Goal: Information Seeking & Learning: Learn about a topic

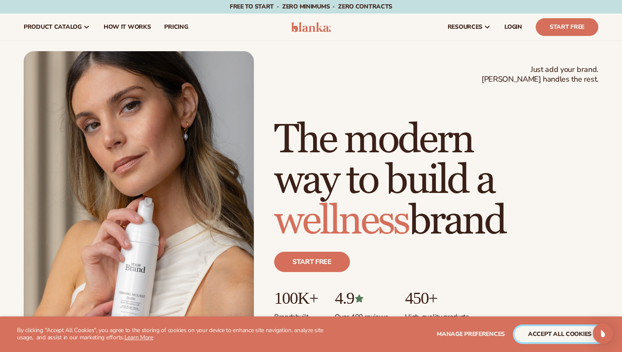
click at [550, 336] on button "accept all cookies" at bounding box center [559, 334] width 91 height 16
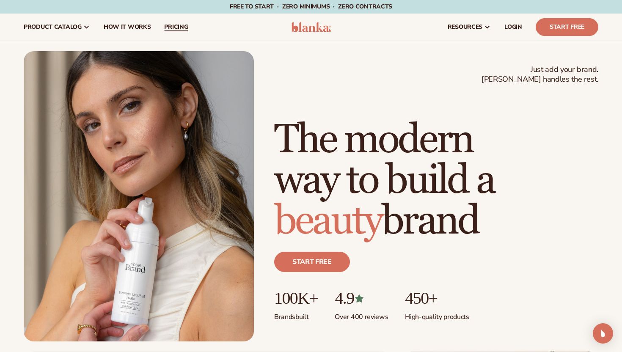
click at [173, 27] on span "pricing" at bounding box center [176, 27] width 24 height 7
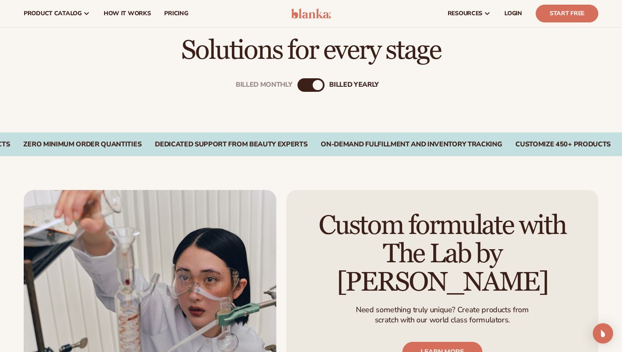
scroll to position [252, 0]
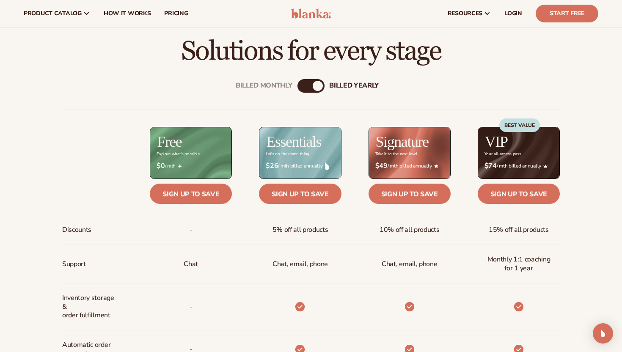
click at [311, 91] on div "Billed Monthly billed Yearly" at bounding box center [310, 86] width 27 height 14
click at [310, 86] on div "Billed Monthly billed Yearly" at bounding box center [310, 86] width 27 height 14
click at [320, 85] on div "billed Yearly" at bounding box center [318, 86] width 10 height 10
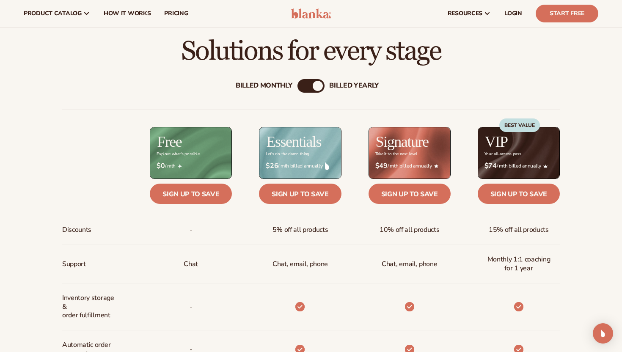
click at [276, 89] on div "Billed Monthly" at bounding box center [264, 86] width 57 height 8
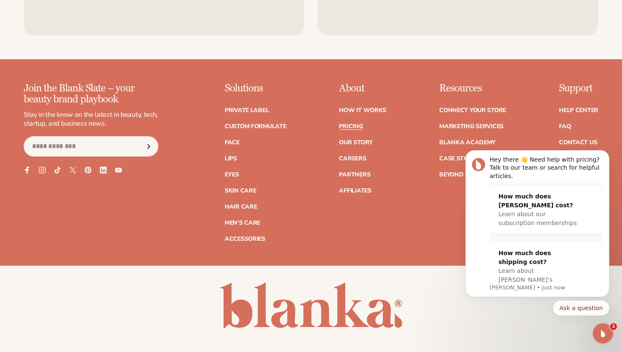
scroll to position [1723, 0]
click at [239, 109] on link "Private label" at bounding box center [247, 110] width 44 height 6
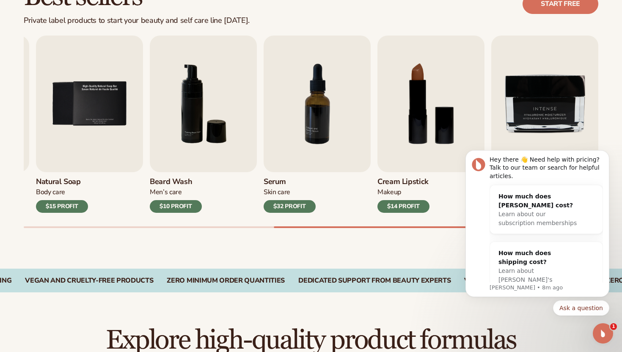
scroll to position [272, 0]
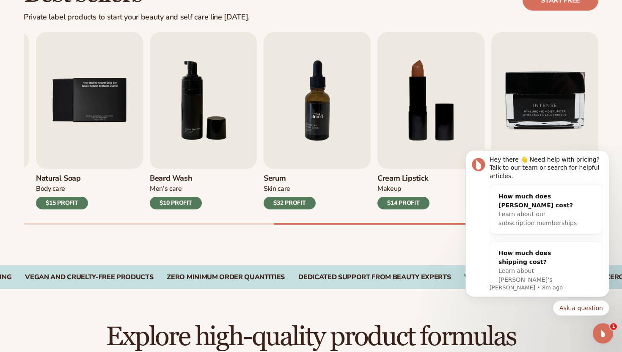
click at [316, 75] on img "7 / 9" at bounding box center [317, 100] width 107 height 137
click at [308, 60] on img "7 / 9" at bounding box center [317, 100] width 107 height 137
click at [308, 77] on img "7 / 9" at bounding box center [317, 100] width 107 height 137
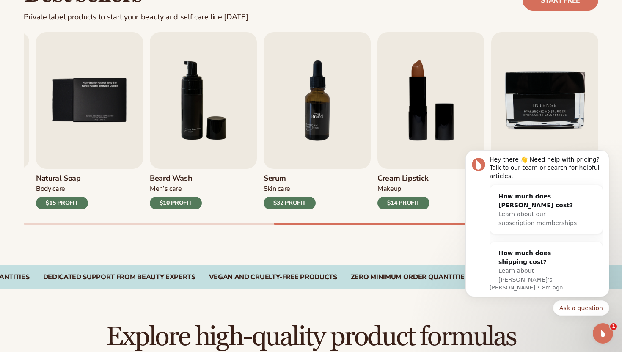
click at [308, 77] on img "7 / 9" at bounding box center [317, 100] width 107 height 137
click at [282, 204] on div "$32 PROFIT" at bounding box center [290, 203] width 52 height 13
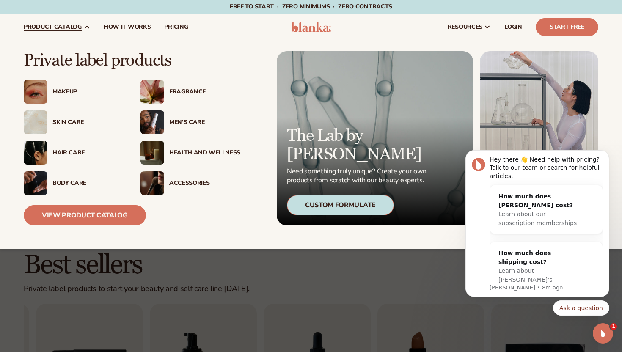
click at [68, 120] on div "Skin Care" at bounding box center [87, 122] width 71 height 7
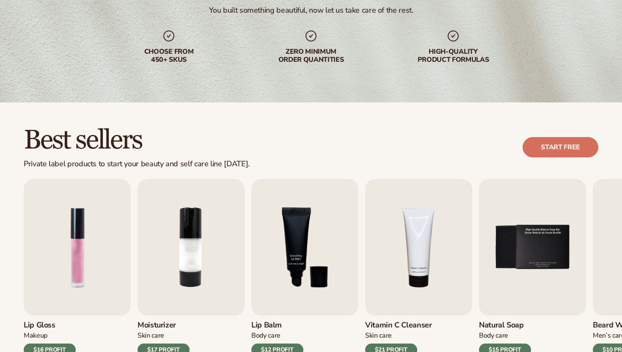
scroll to position [156, 0]
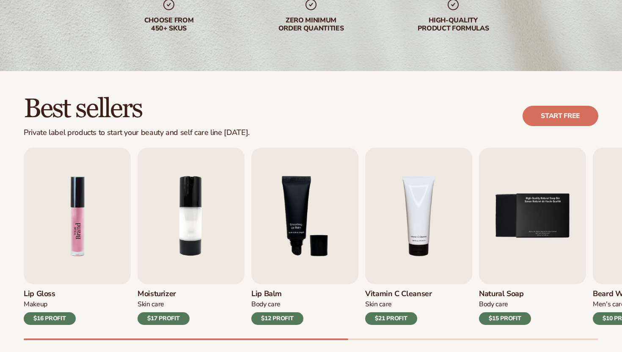
click at [77, 231] on img "1 / 9" at bounding box center [77, 216] width 107 height 137
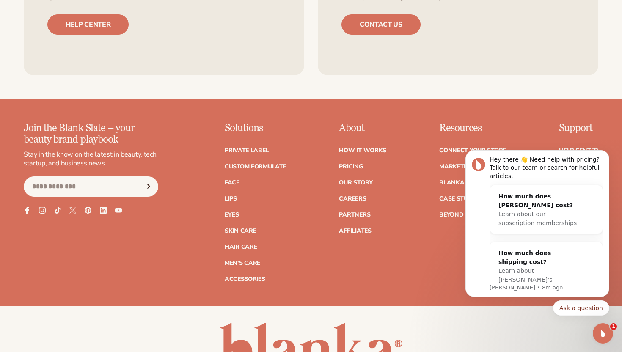
scroll to position [1530, 0]
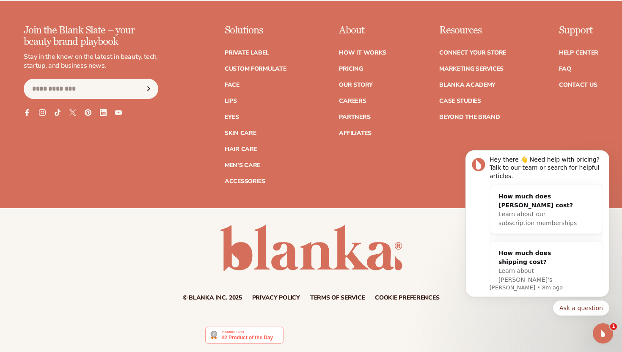
click at [262, 52] on link "Private label" at bounding box center [247, 53] width 44 height 6
